Goal: Task Accomplishment & Management: Use online tool/utility

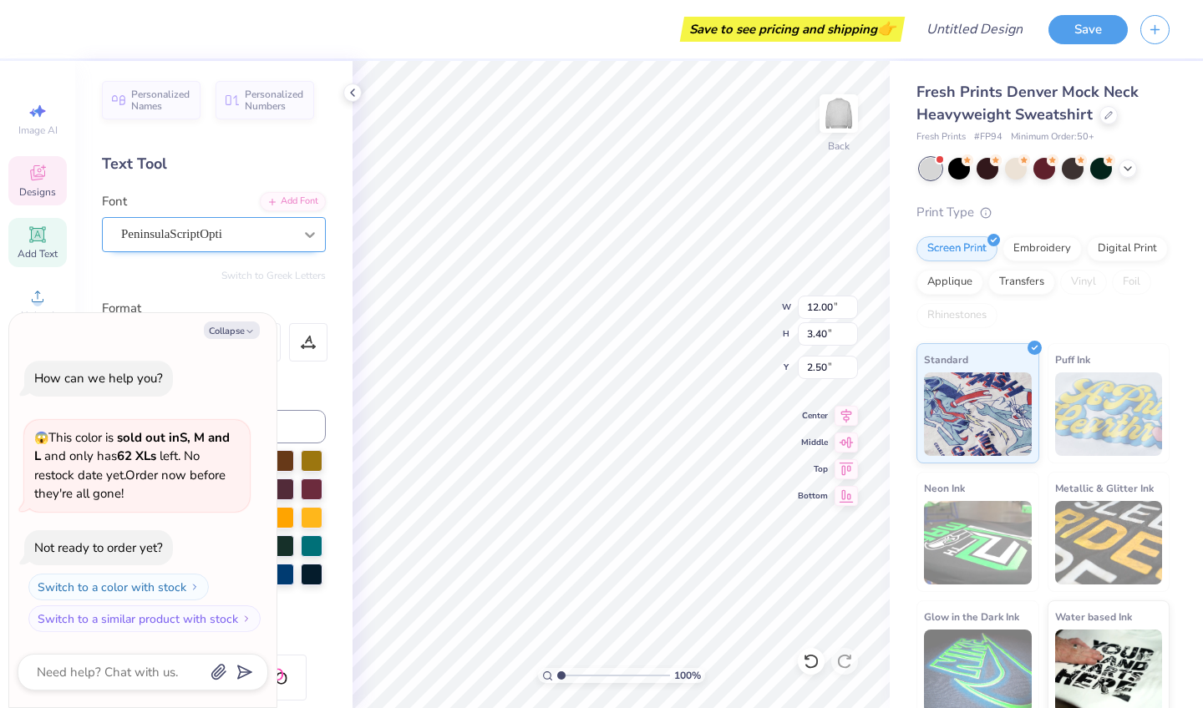
type textarea "x"
type textarea "Gamma Phi"
type textarea "x"
type textarea "Gamma Phi"
type textarea "x"
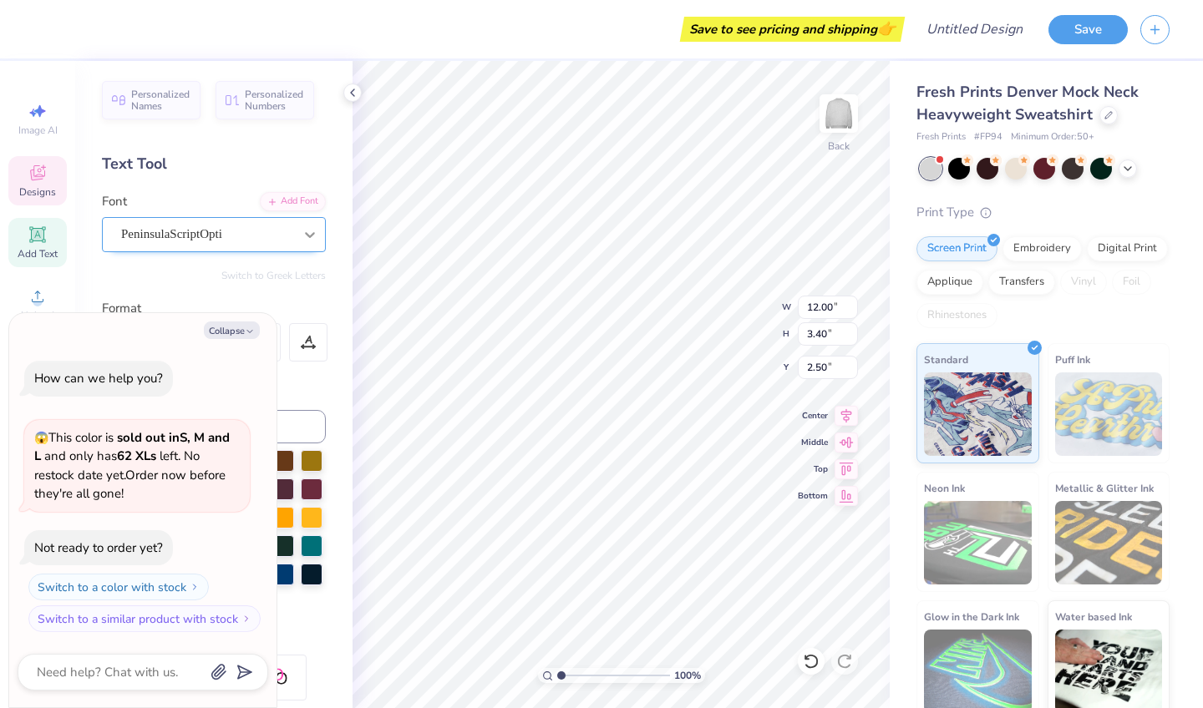
type textarea "Gamma Ph"
type textarea "x"
type textarea "Gamma P"
type textarea "x"
type textarea "G"
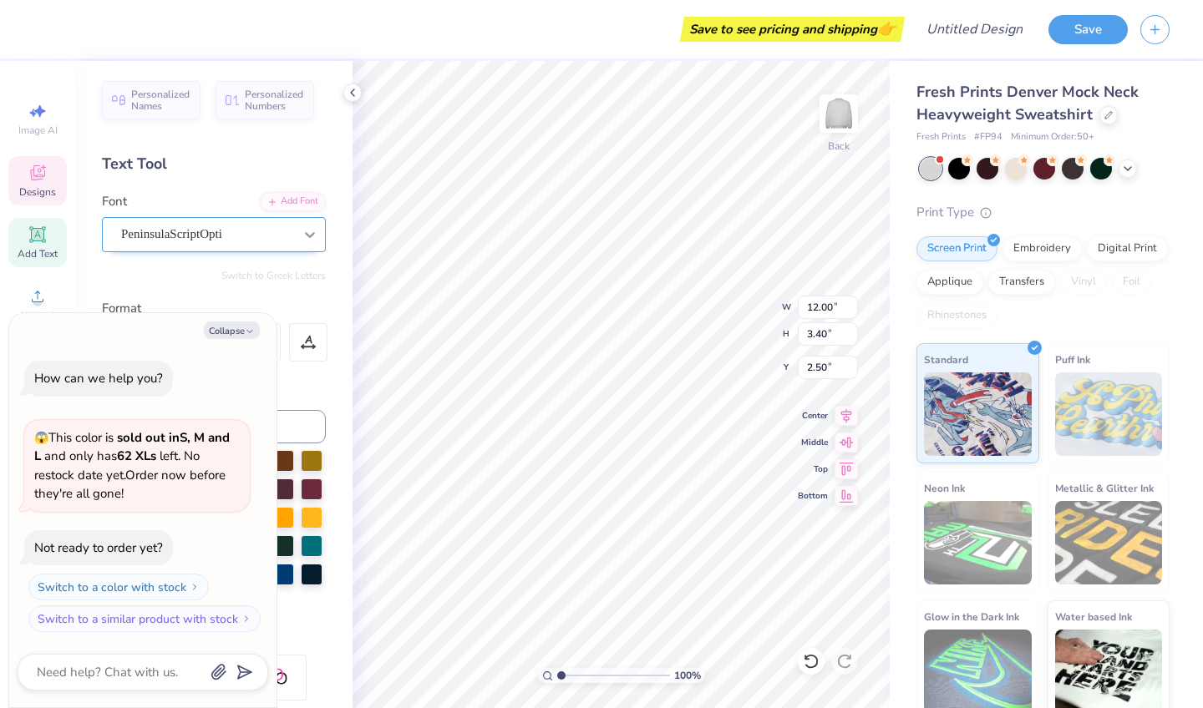
type textarea "x"
type textarea "P"
type textarea "x"
type textarea "Pi"
type textarea "x"
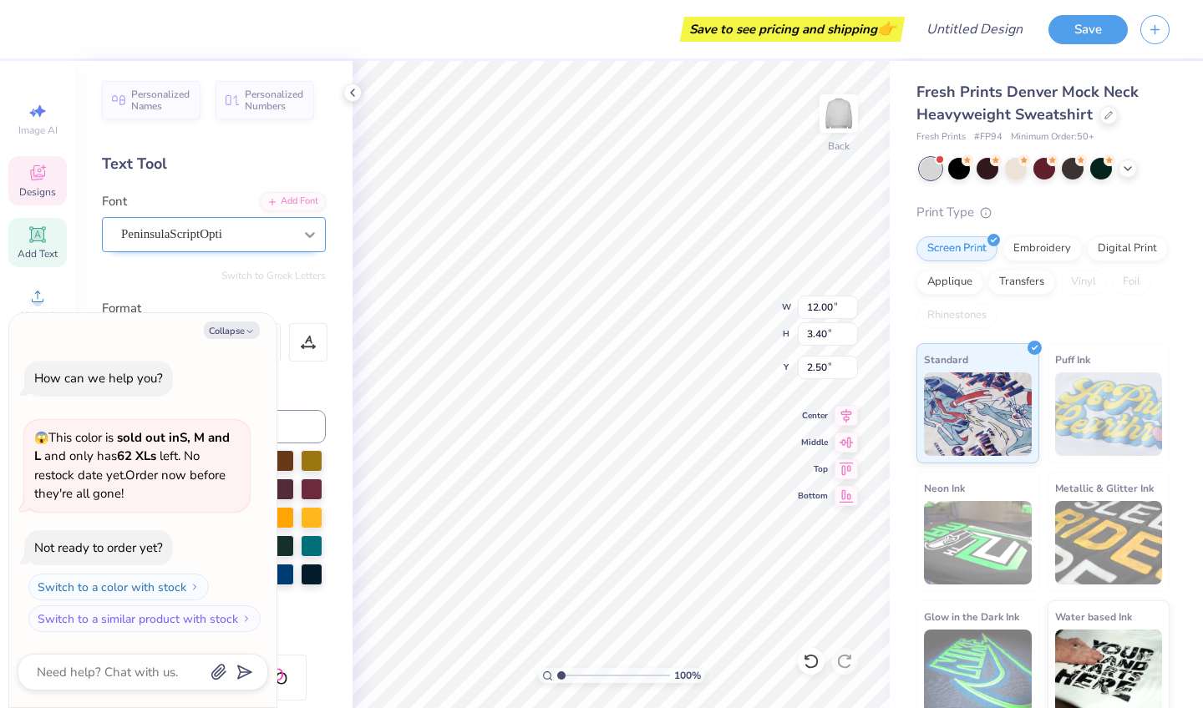
type textarea "Pi"
type textarea "x"
type textarea "Pi"
type textarea "x"
type textarea "P"
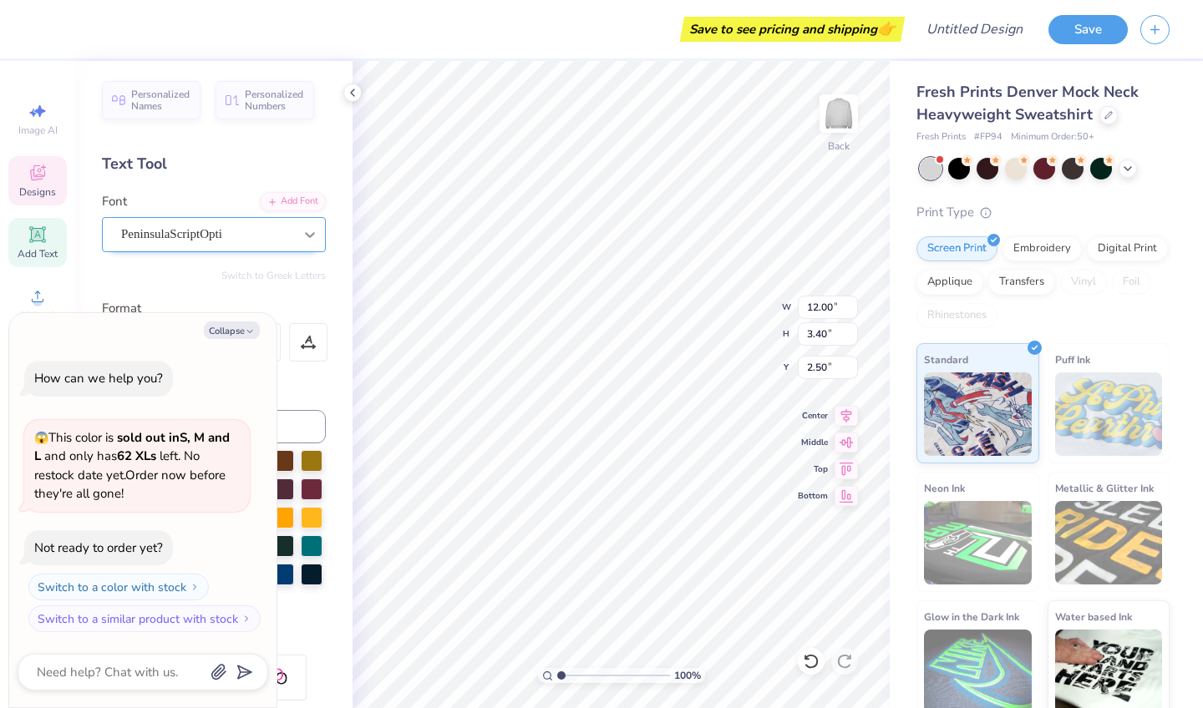
type textarea "x"
type textarea "PI"
type textarea "x"
type textarea "PI"
type textarea "x"
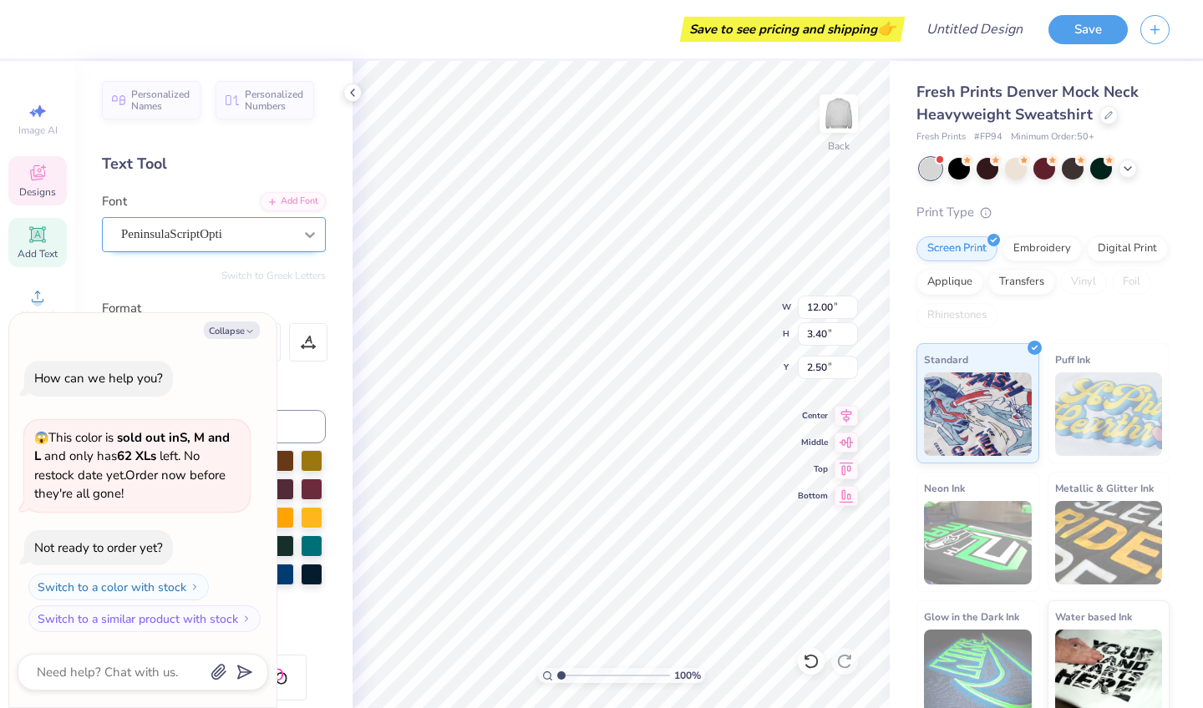
type textarea "PI"
type textarea "x"
type textarea "P"
type textarea "x"
type textarea "Pi"
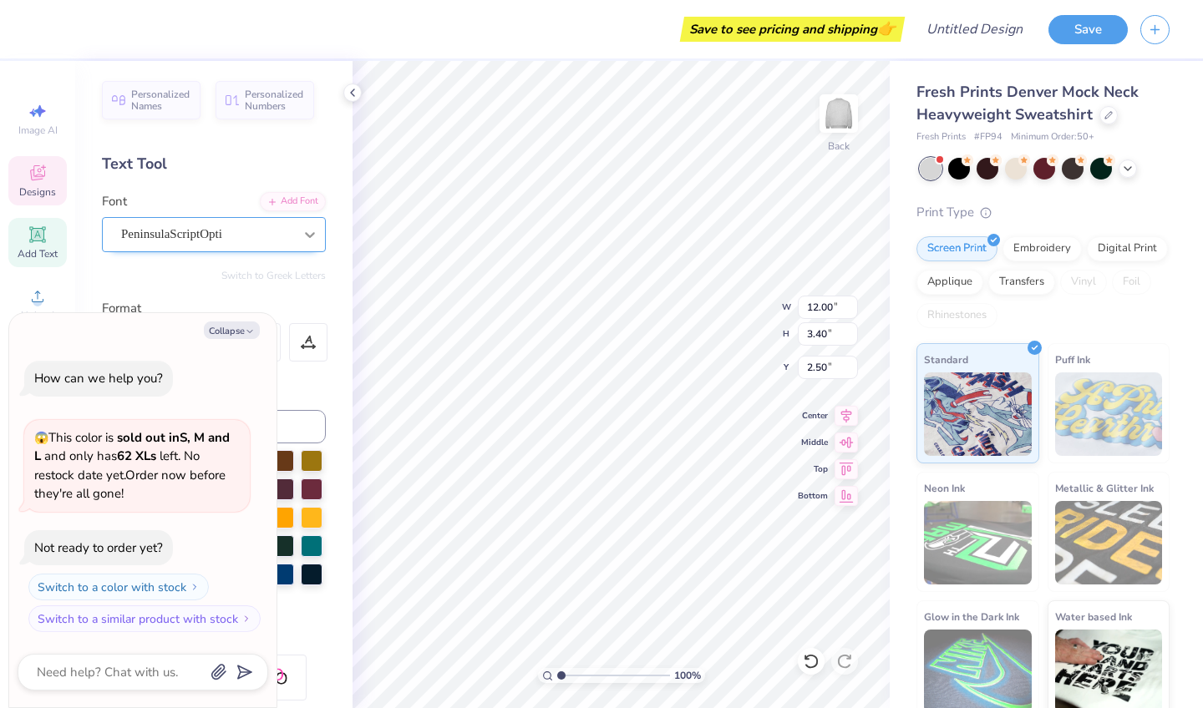
type textarea "x"
type textarea "Pi"
type textarea "x"
type textarea "Pi B"
type textarea "x"
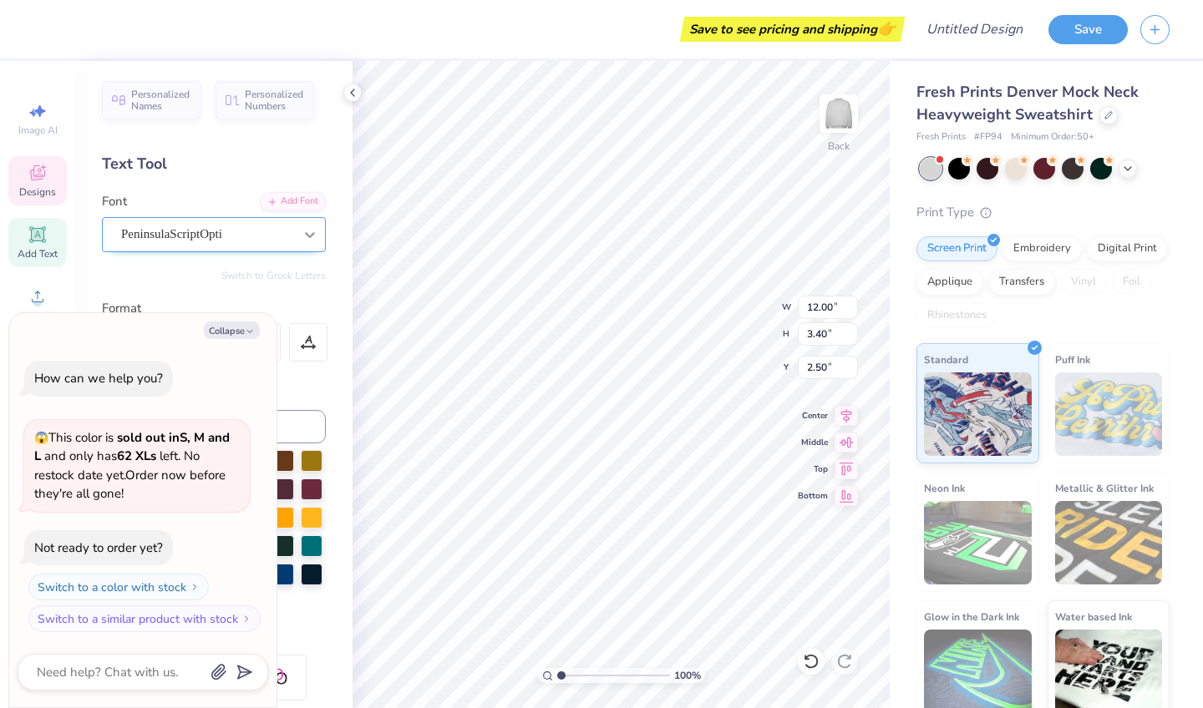
type textarea "Pi Be"
type textarea "x"
type textarea "Pi Bet"
type textarea "x"
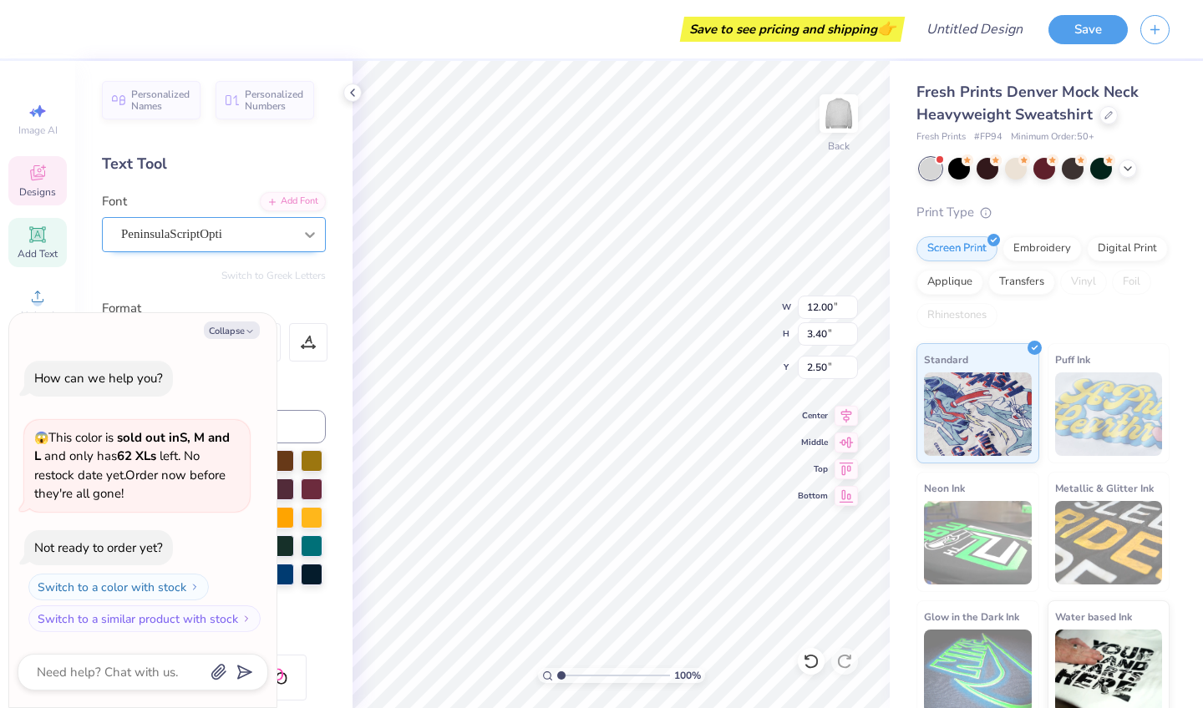
type textarea "Pi Beta"
type textarea "x"
type textarea "Pi Beta"
type textarea "x"
type textarea "Pi Beta P"
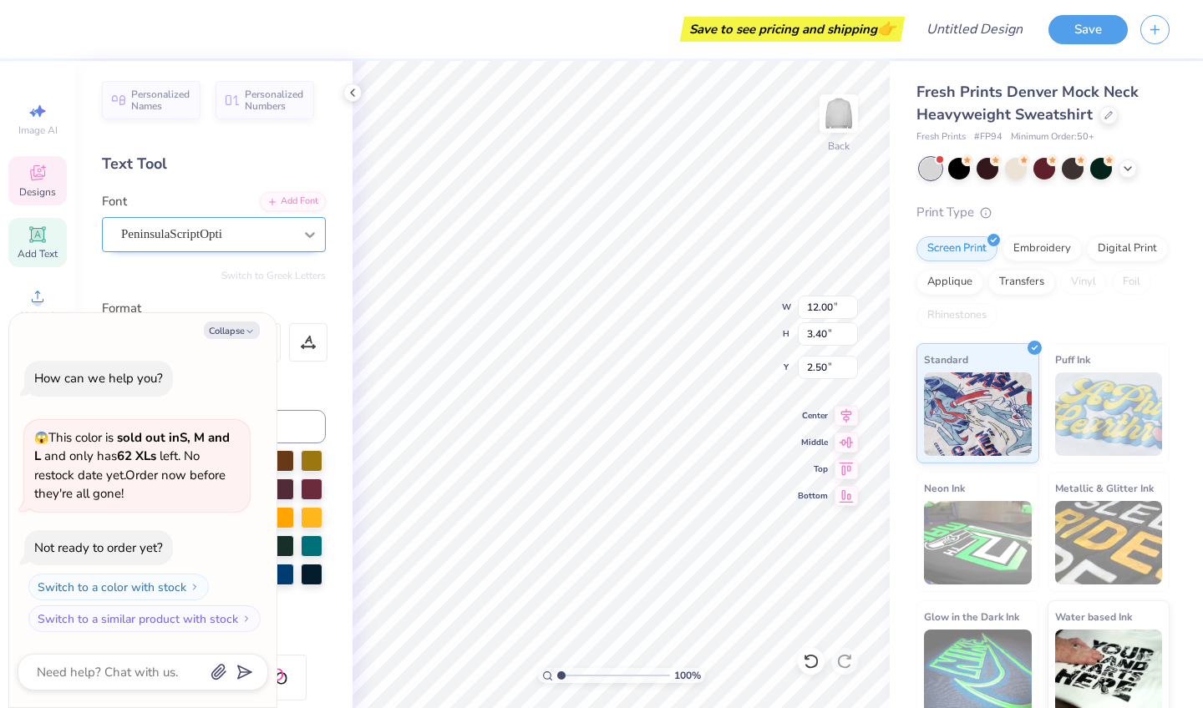
type textarea "x"
type textarea "Pi Beta Ph"
type textarea "x"
type textarea "Pi Beta Phi"
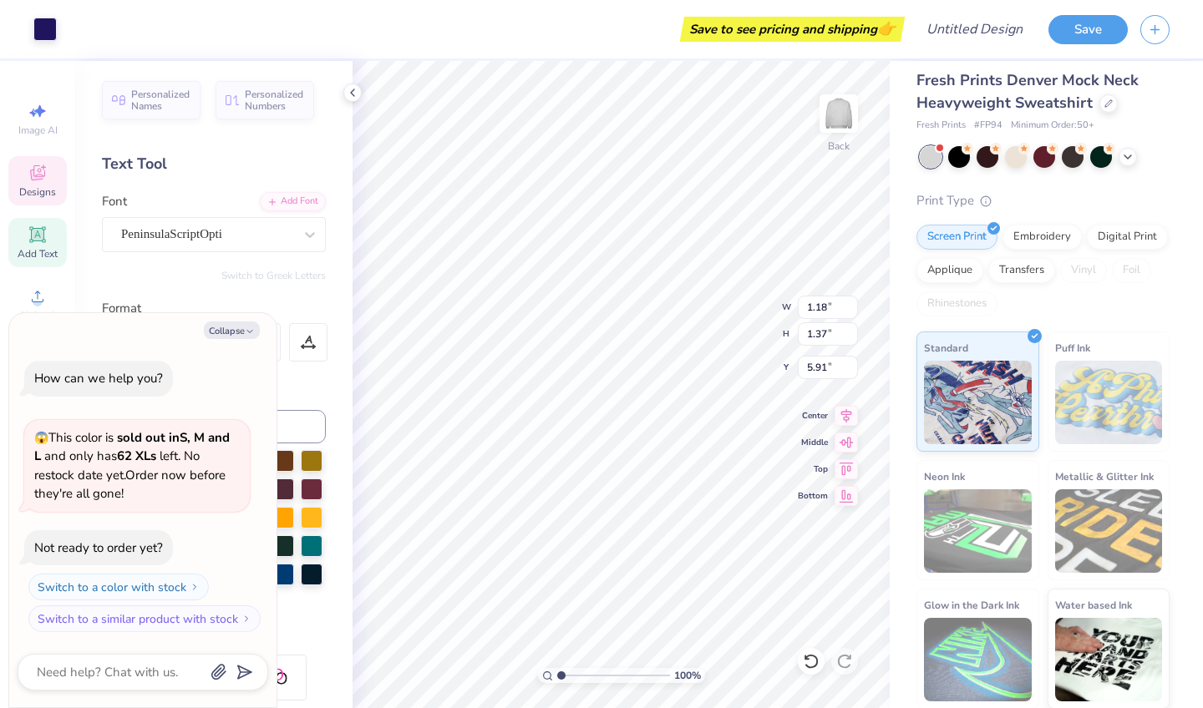
scroll to position [12, 0]
type textarea "x"
